Goal: Find specific page/section: Find specific page/section

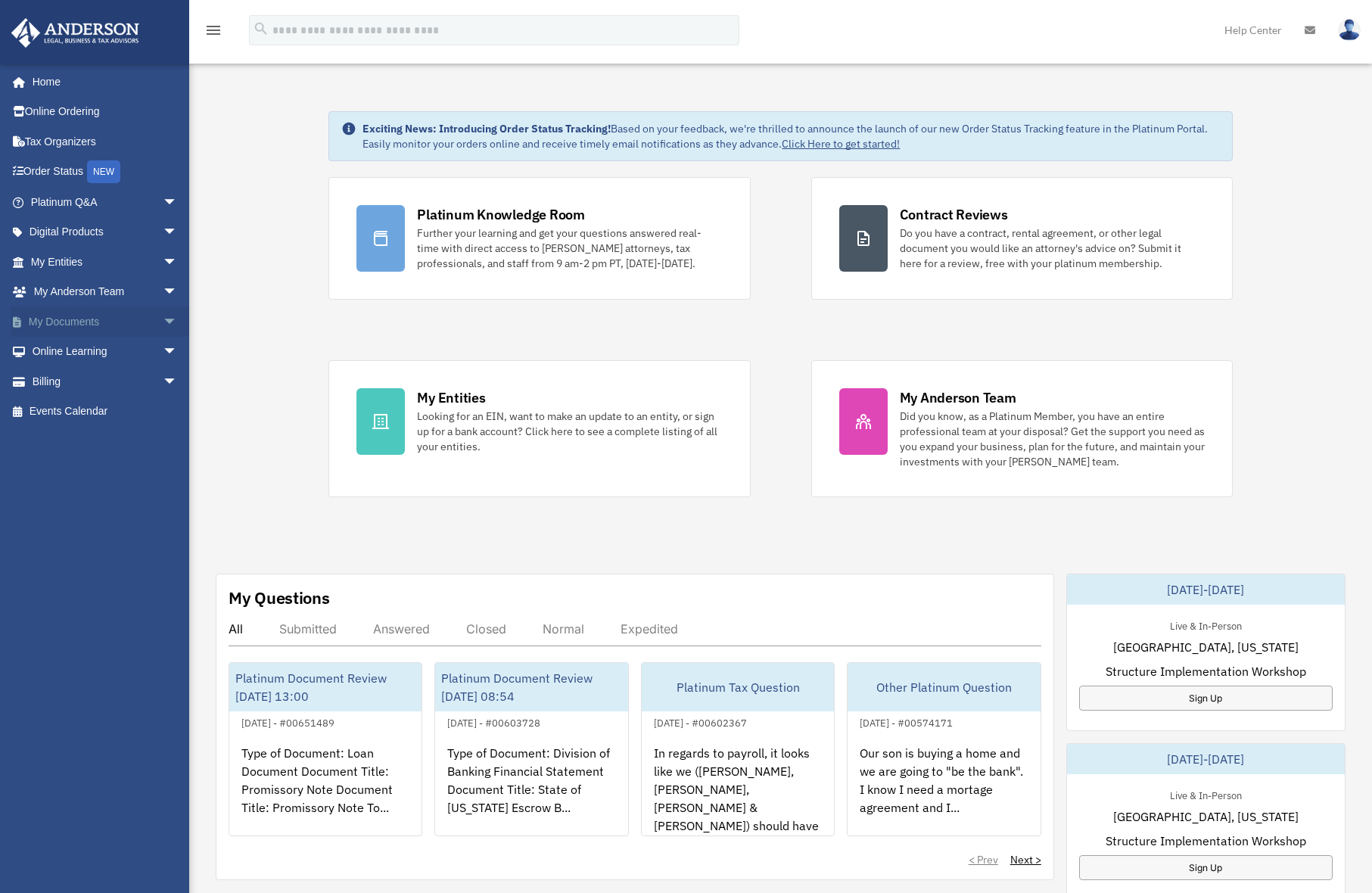
click at [163, 324] on span "arrow_drop_down" at bounding box center [178, 322] width 30 height 31
click at [59, 351] on link "Box" at bounding box center [111, 352] width 180 height 30
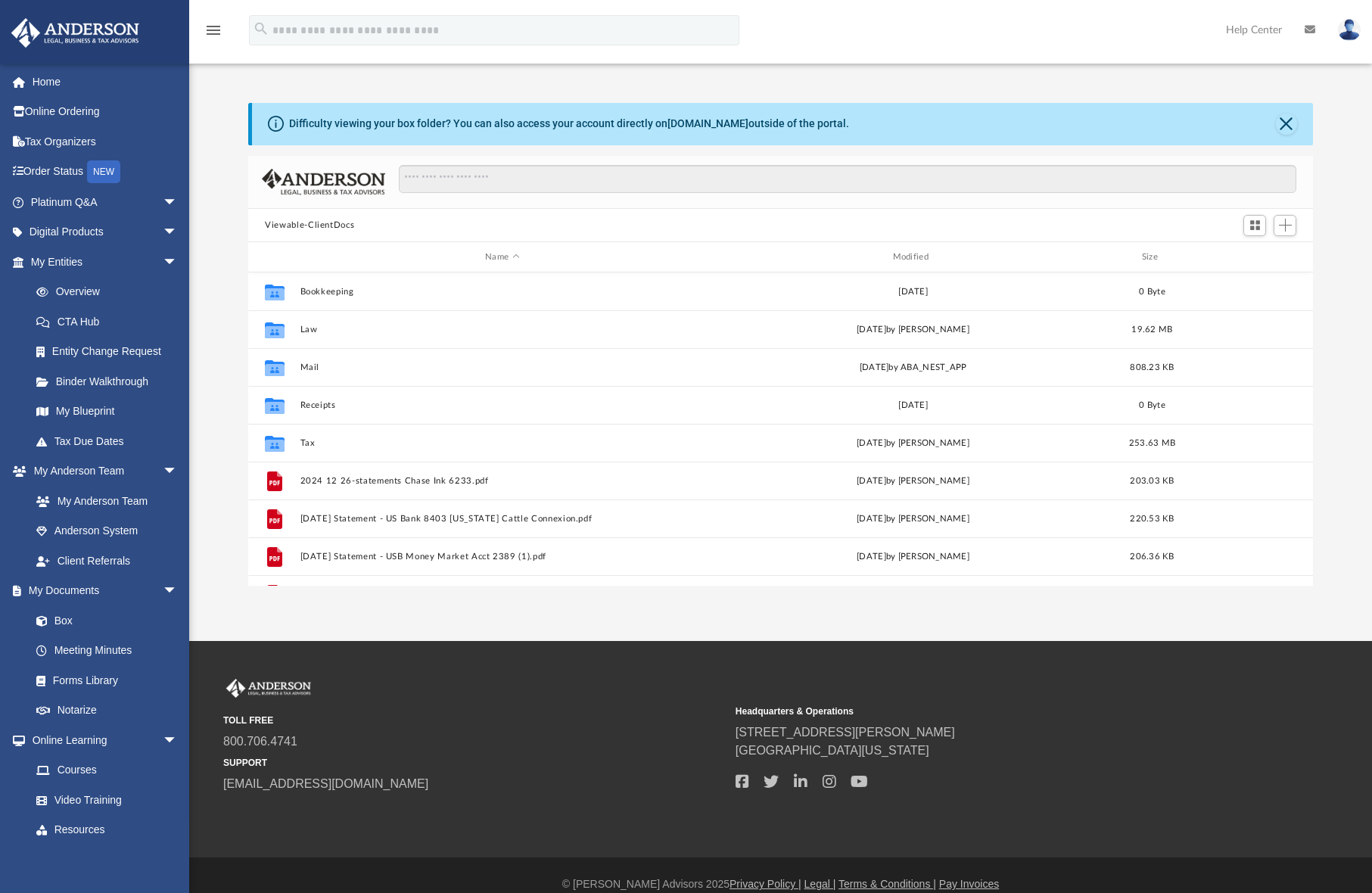
scroll to position [333, 1053]
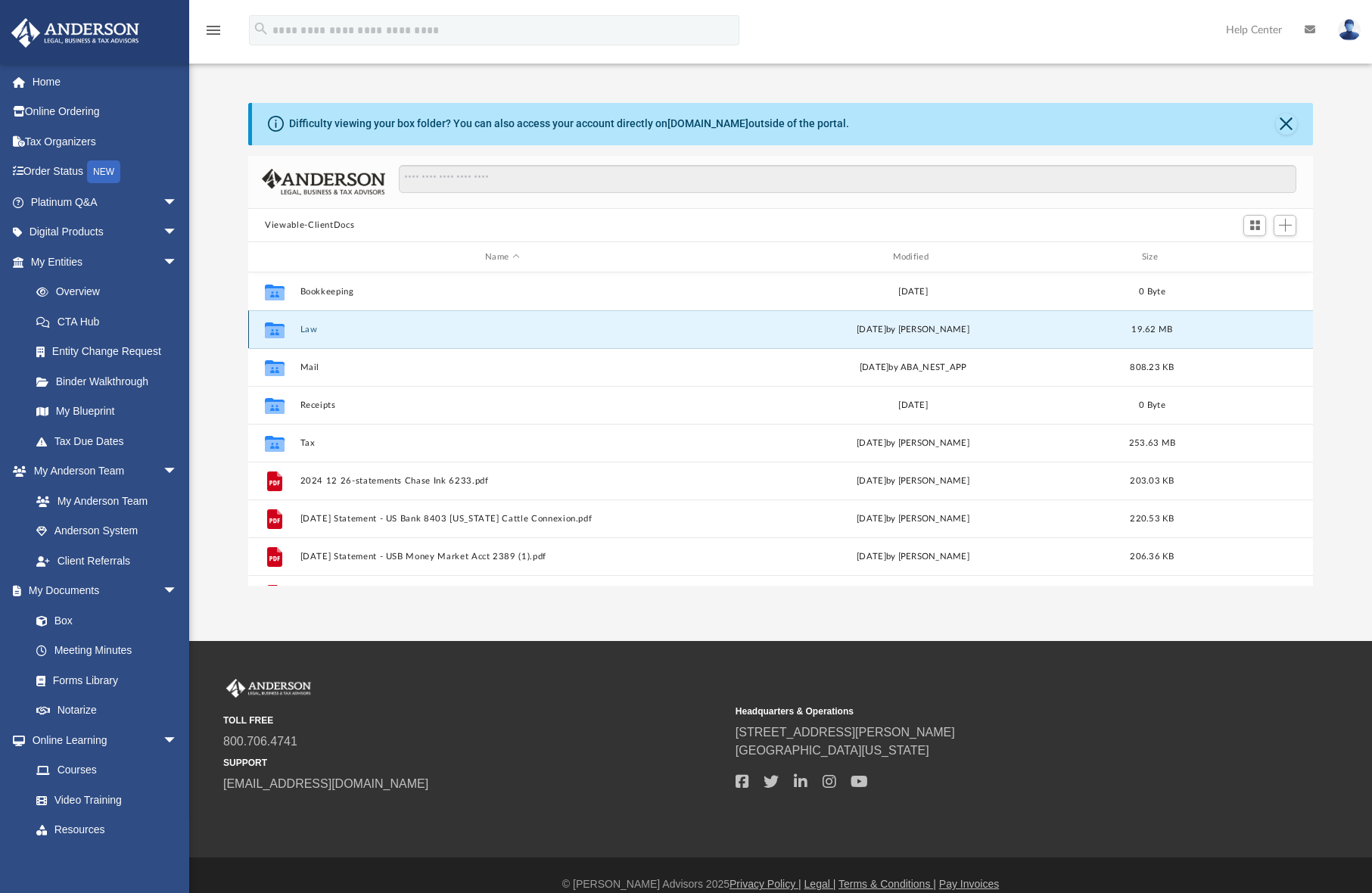
click at [302, 331] on button "Law" at bounding box center [502, 329] width 404 height 10
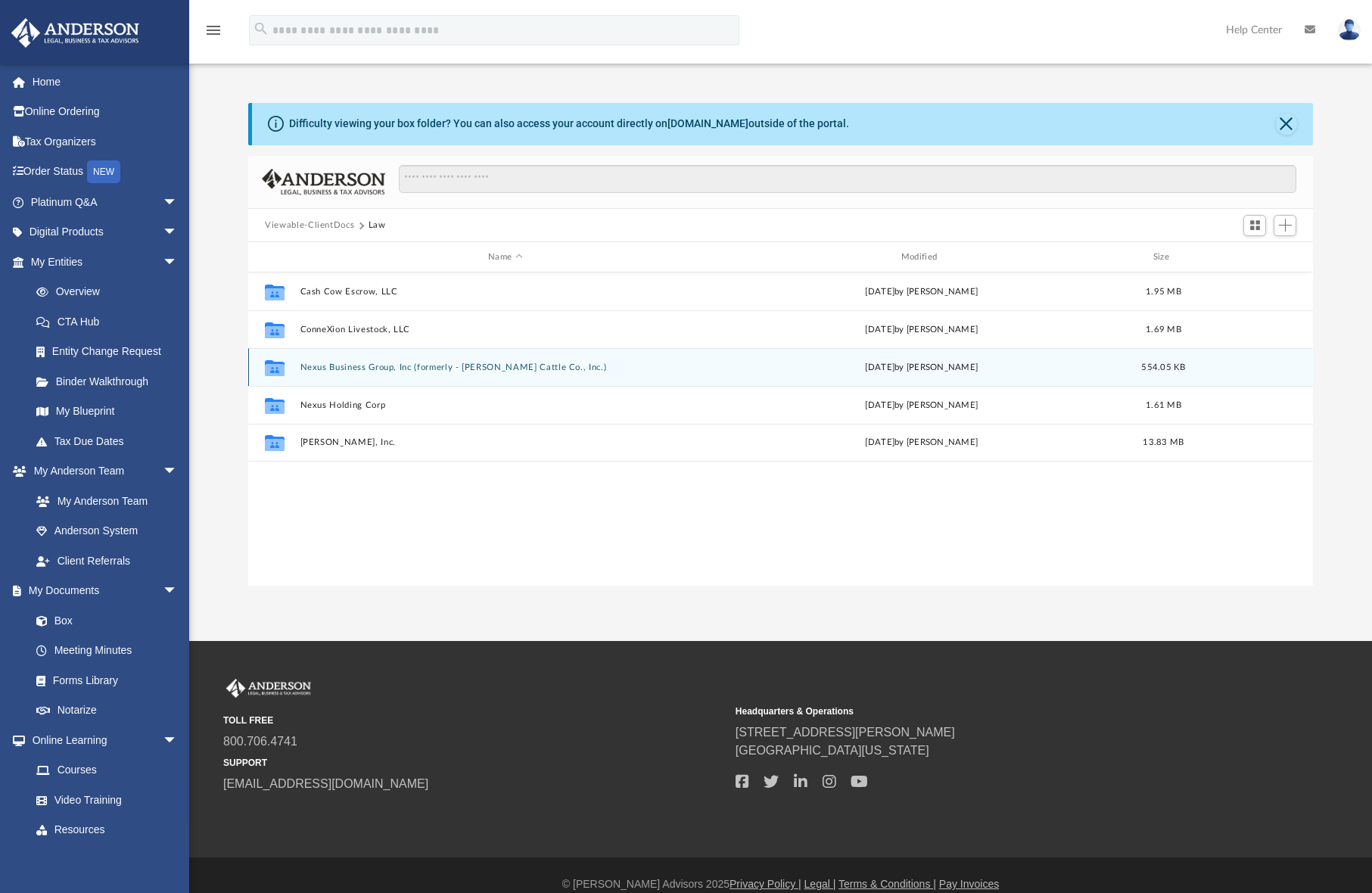
click at [348, 369] on button "Nexus Business Group, Inc (formerly - Robbie Cattle Co., Inc.)" at bounding box center [505, 367] width 410 height 10
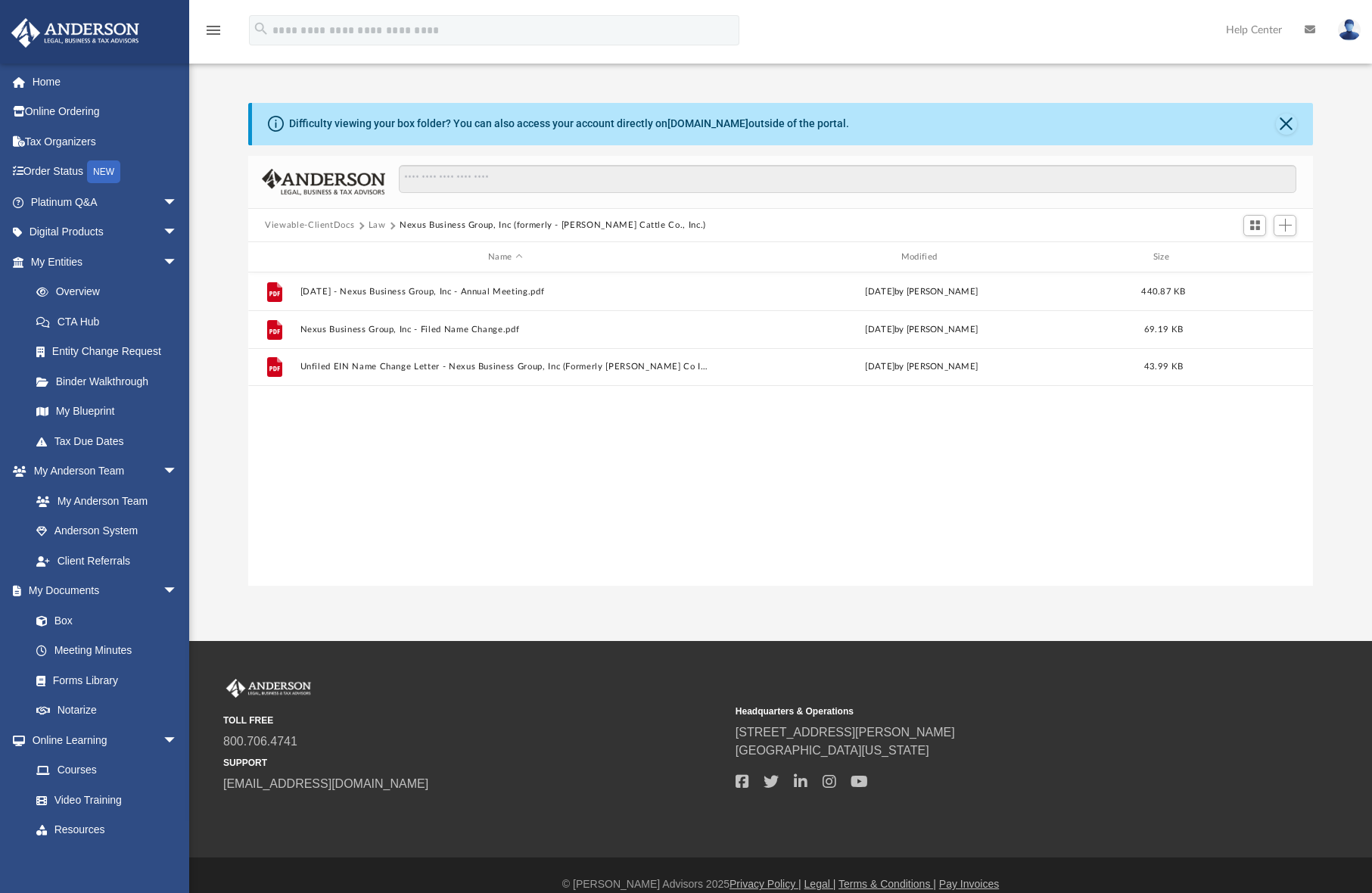
click at [297, 225] on button "Viewable-ClientDocs" at bounding box center [310, 226] width 89 height 14
